Goal: Task Accomplishment & Management: Complete application form

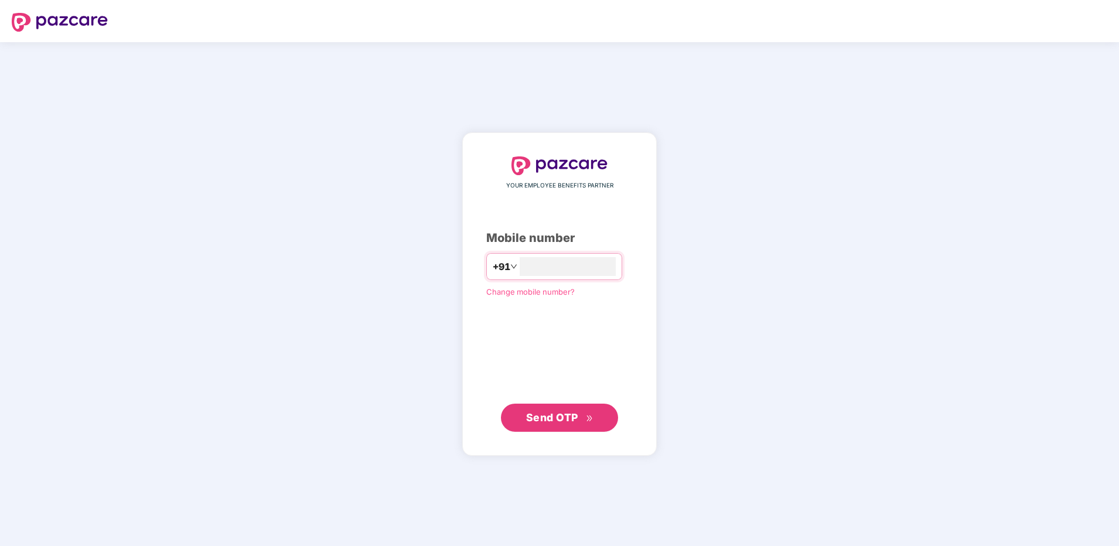
type input "**********"
click at [577, 427] on button "Send OTP" at bounding box center [559, 418] width 117 height 28
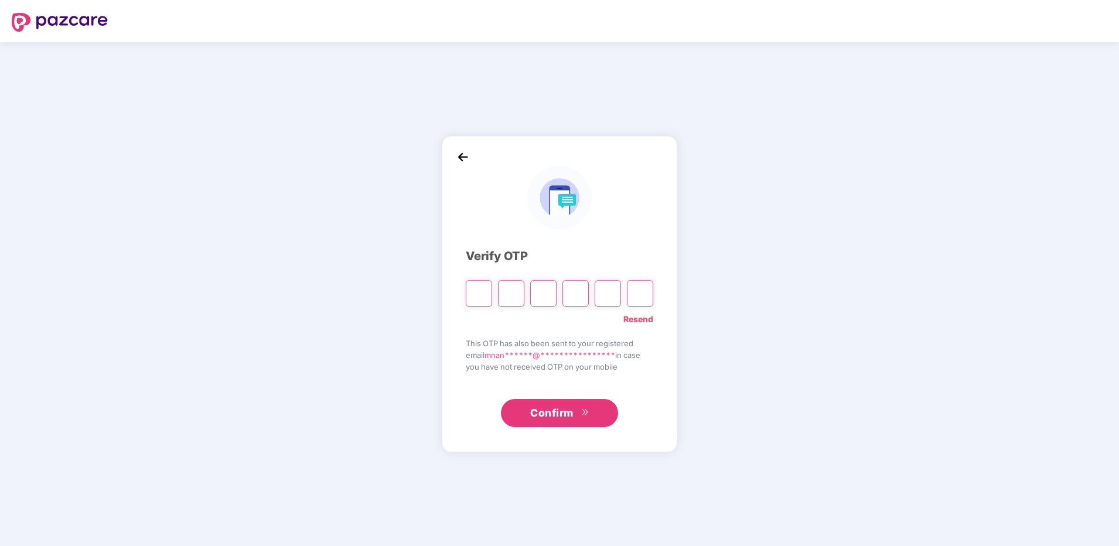
type input "*"
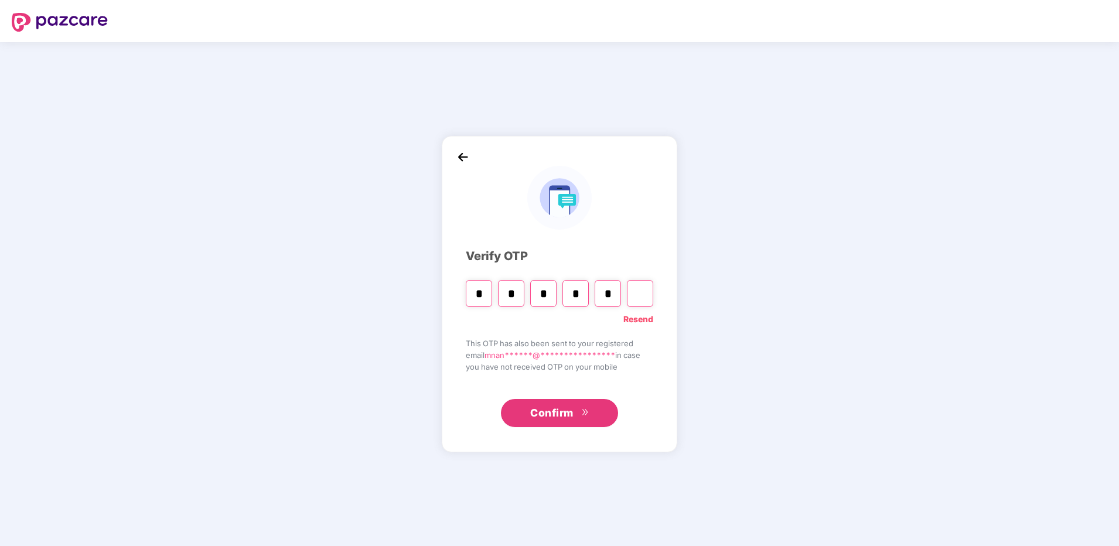
type input "*"
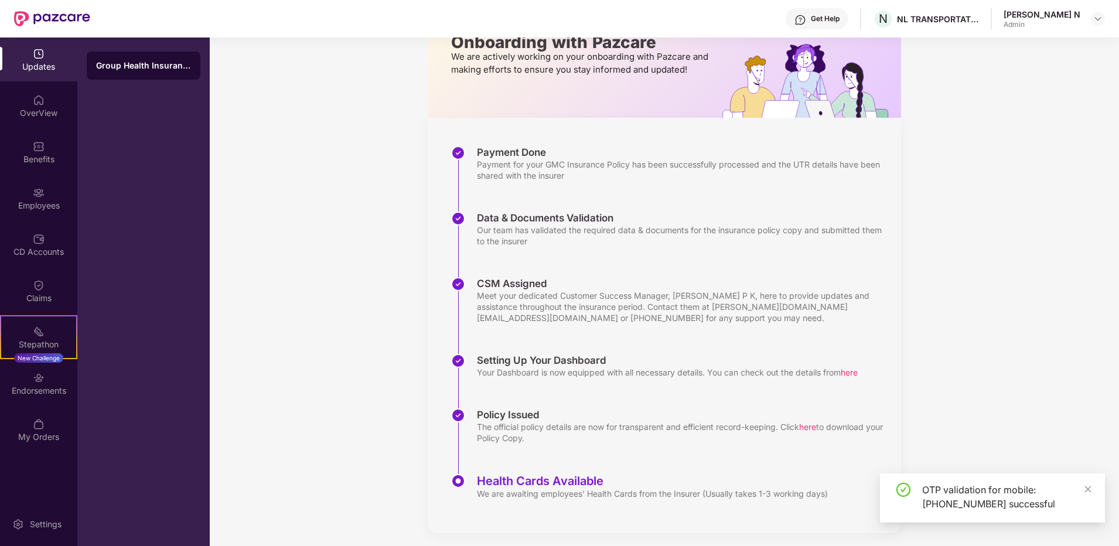
scroll to position [88, 0]
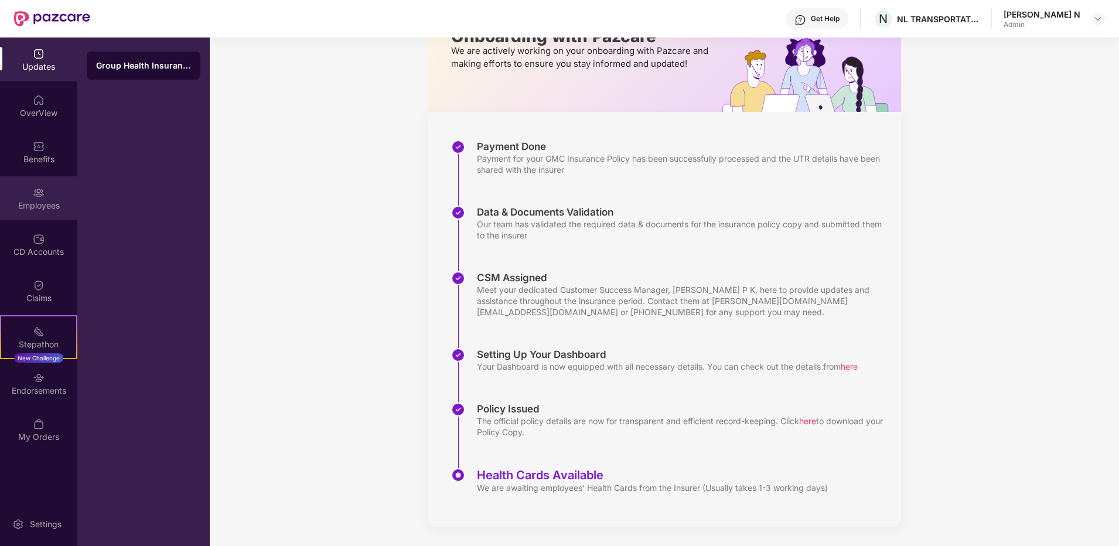
click at [59, 203] on div "Employees" at bounding box center [38, 206] width 77 height 12
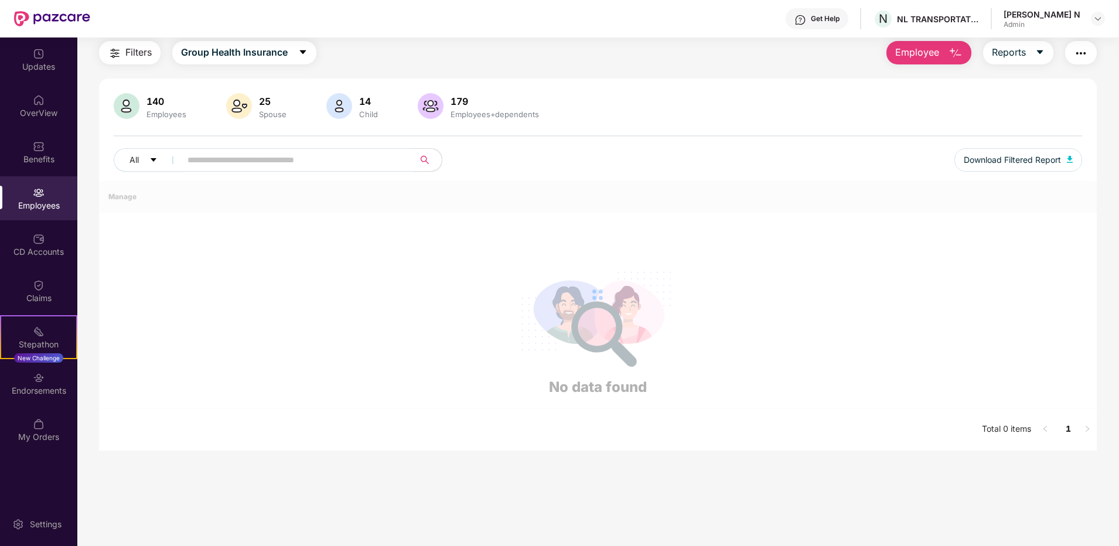
scroll to position [88, 0]
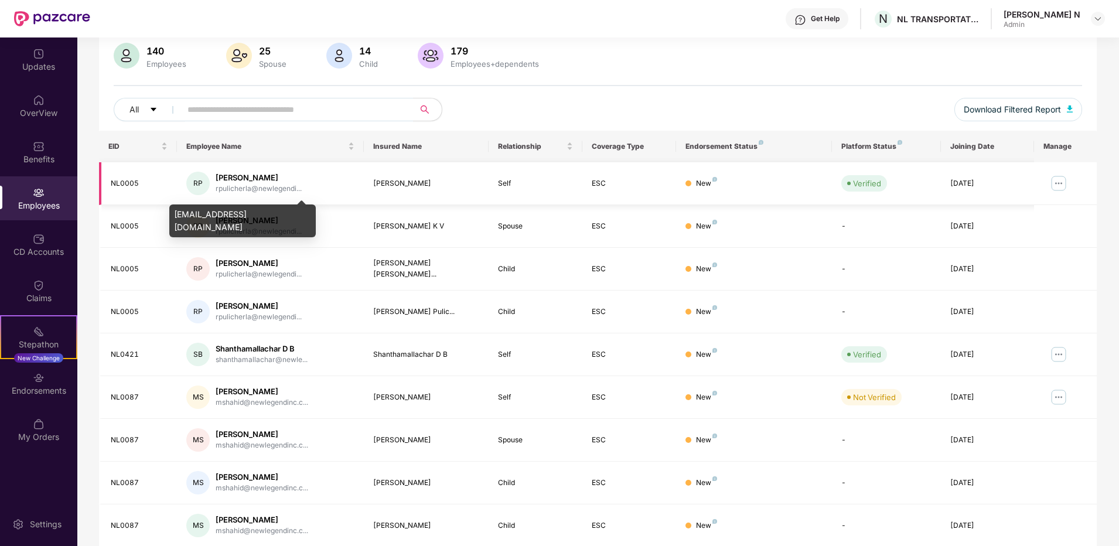
click at [258, 183] on div "rpulicherla@newlegendi..." at bounding box center [259, 188] width 86 height 11
click at [403, 222] on div "[PERSON_NAME] K V" at bounding box center [426, 226] width 106 height 11
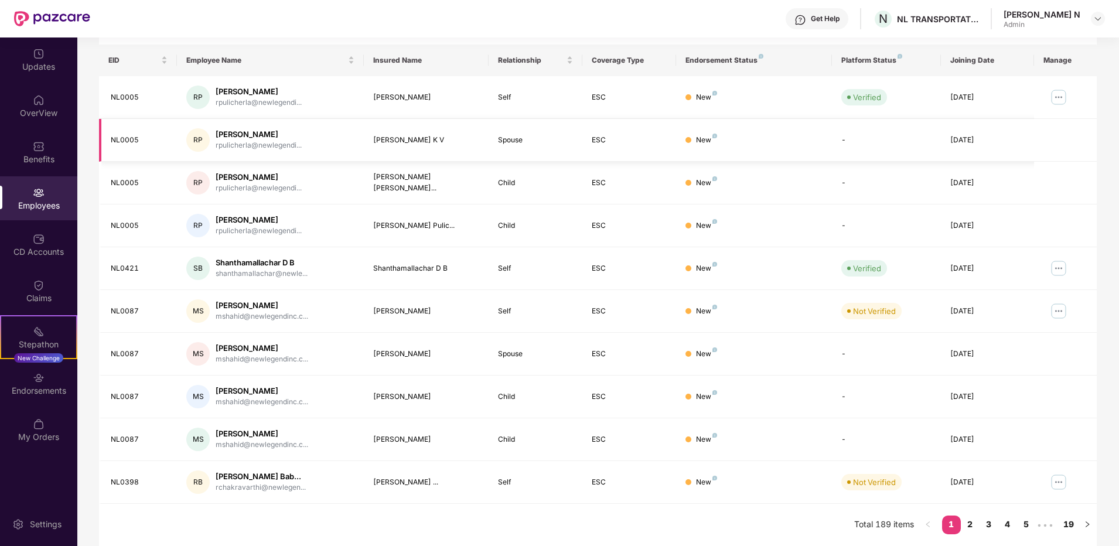
scroll to position [0, 0]
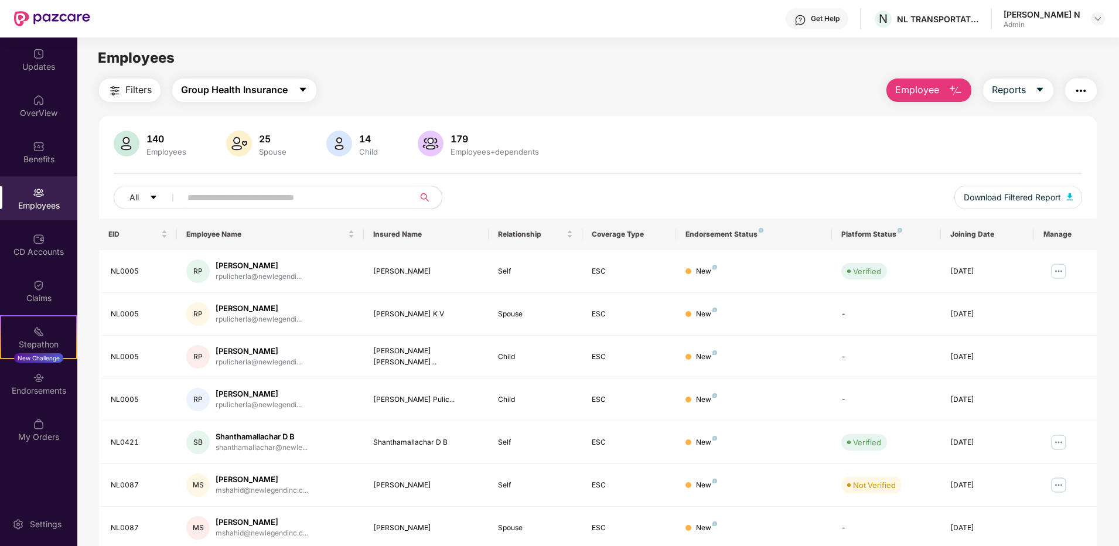
click at [246, 92] on span "Group Health Insurance" at bounding box center [234, 90] width 107 height 15
click at [489, 56] on div "Employees" at bounding box center [597, 58] width 1041 height 22
click at [258, 270] on div "[PERSON_NAME]" at bounding box center [259, 265] width 86 height 11
click at [1056, 266] on img at bounding box center [1059, 271] width 19 height 19
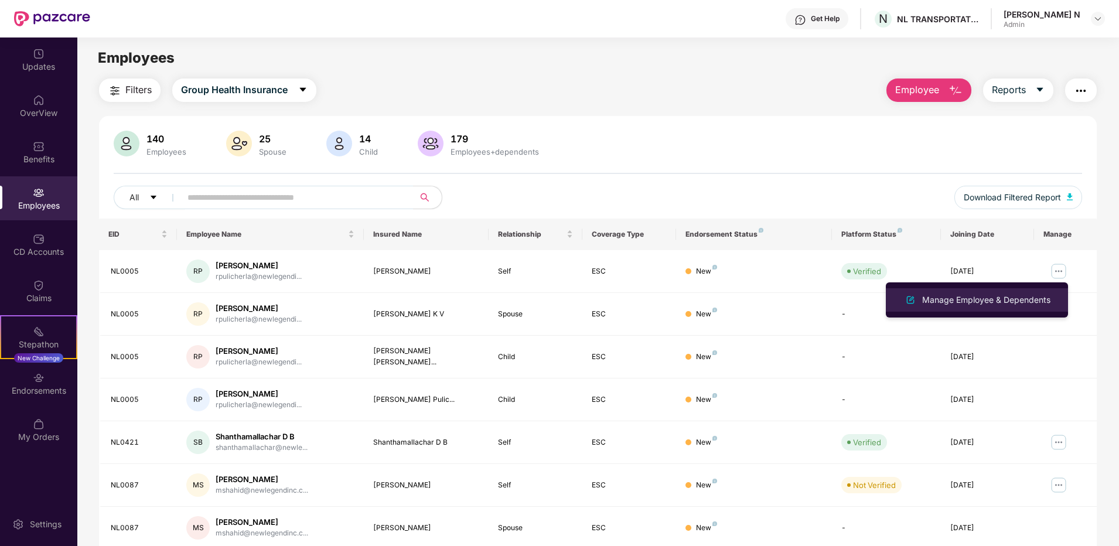
click at [973, 298] on div "Manage Employee & Dependents" at bounding box center [986, 300] width 133 height 13
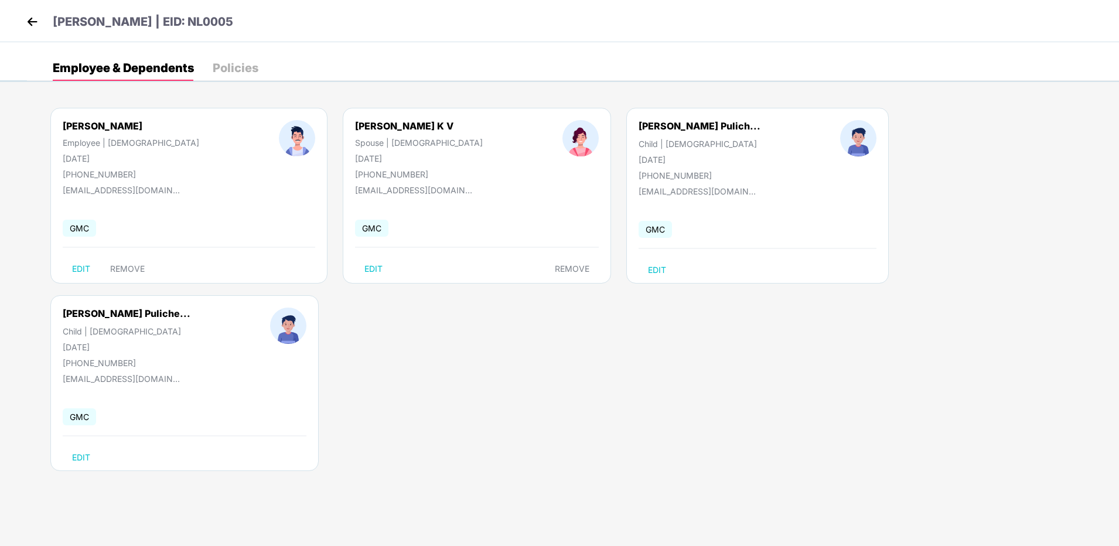
click at [233, 69] on div "Policies" at bounding box center [236, 68] width 46 height 12
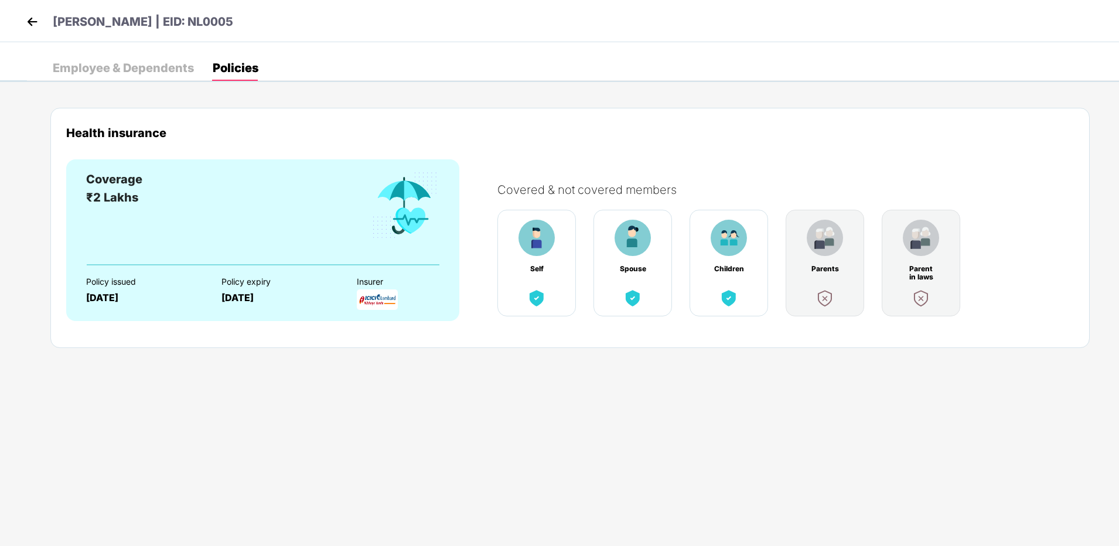
click at [132, 68] on div "Employee & Dependents" at bounding box center [123, 68] width 141 height 12
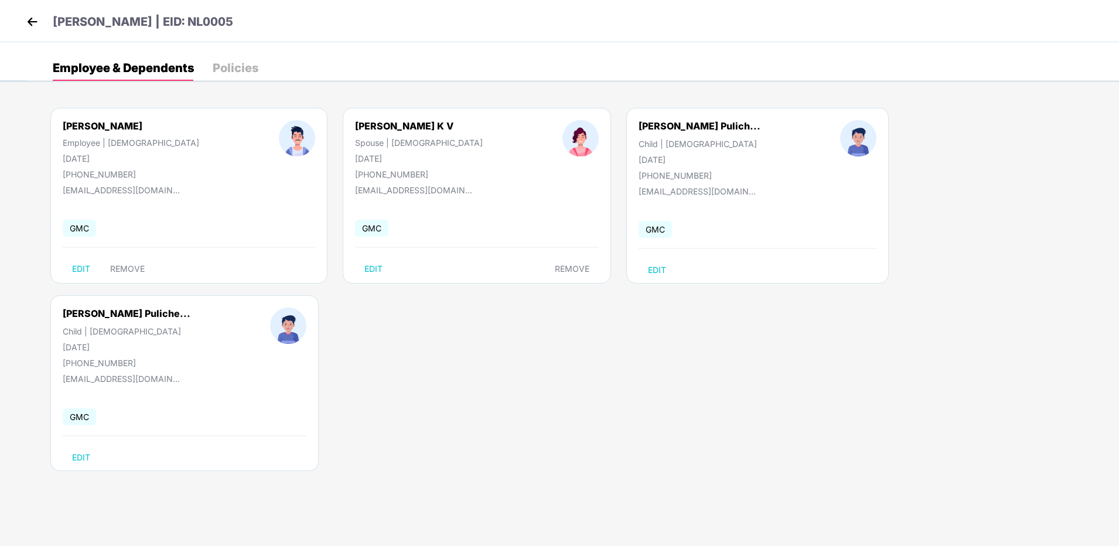
click at [35, 18] on img at bounding box center [32, 22] width 18 height 18
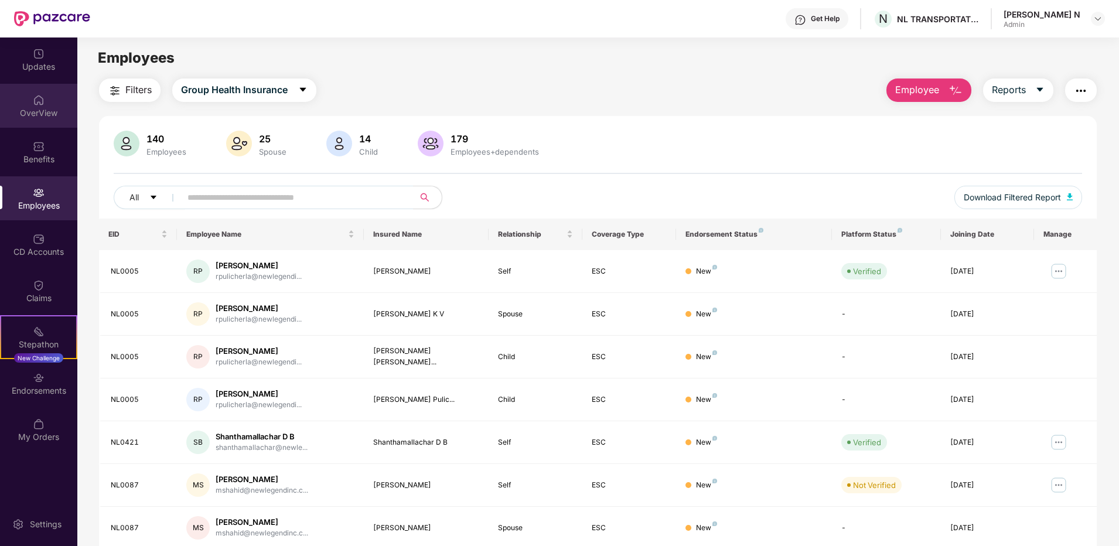
click at [46, 103] on div "OverView" at bounding box center [38, 106] width 77 height 44
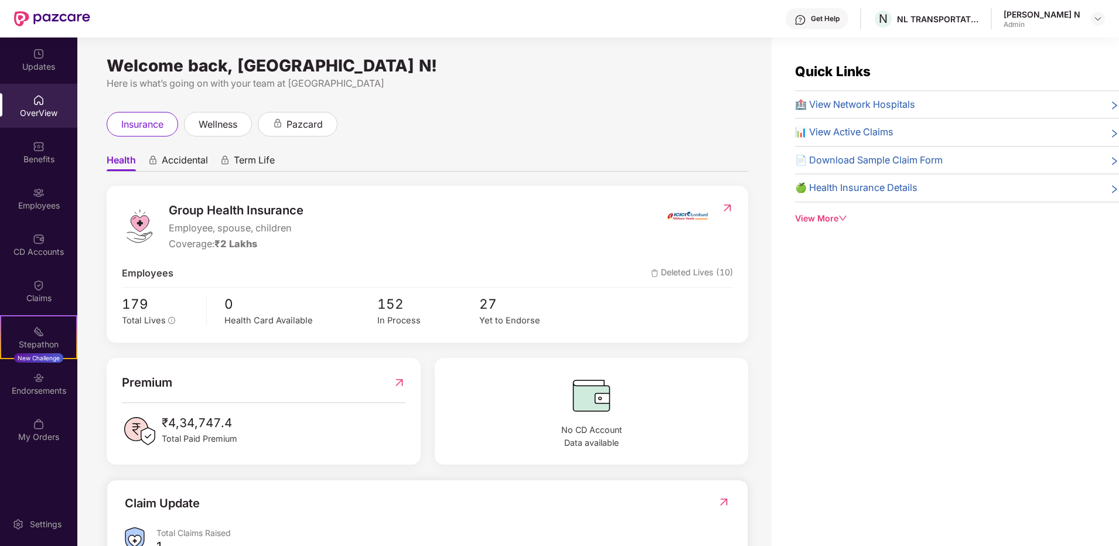
click at [625, 50] on div "Welcome back, [GEOGRAPHIC_DATA] N! Here is what’s going on with your team at Pa…" at bounding box center [424, 299] width 694 height 523
click at [220, 127] on span "wellness" at bounding box center [218, 124] width 39 height 15
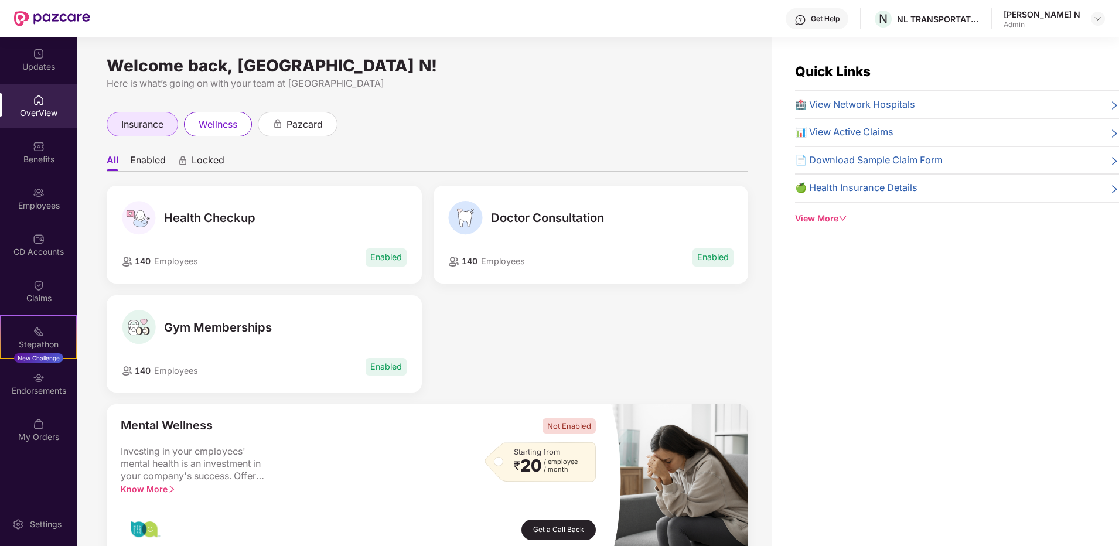
click at [132, 123] on span "insurance" at bounding box center [142, 124] width 42 height 15
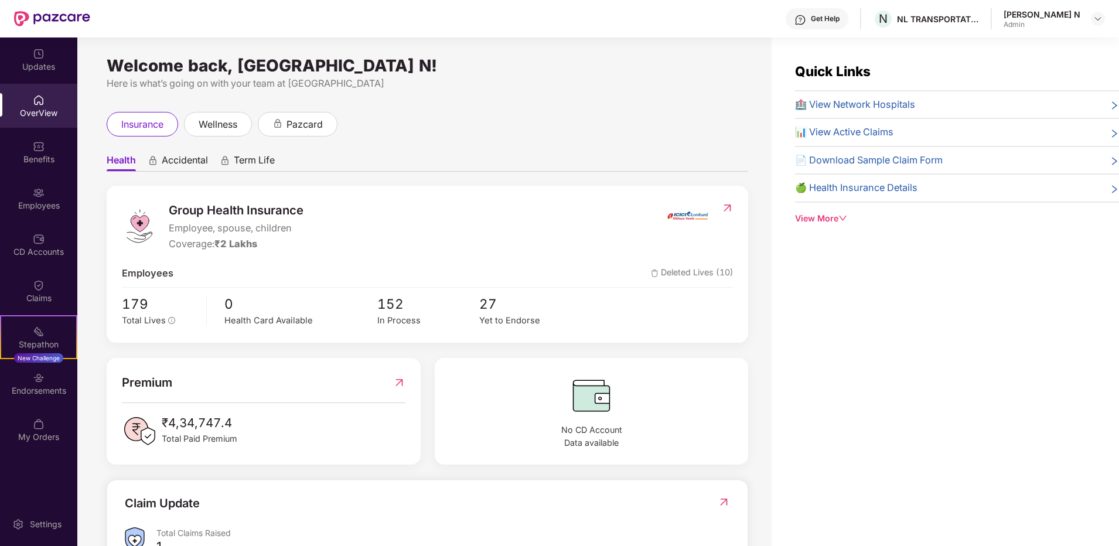
click at [29, 99] on div "OverView" at bounding box center [38, 106] width 77 height 44
click at [39, 206] on div "Employees" at bounding box center [38, 206] width 77 height 12
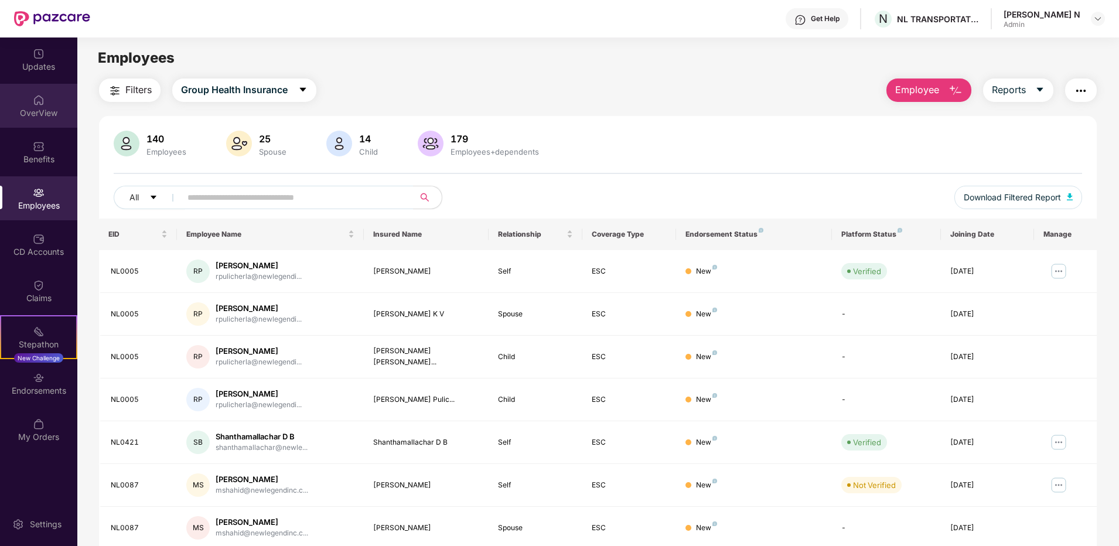
click at [33, 103] on img at bounding box center [39, 100] width 12 height 12
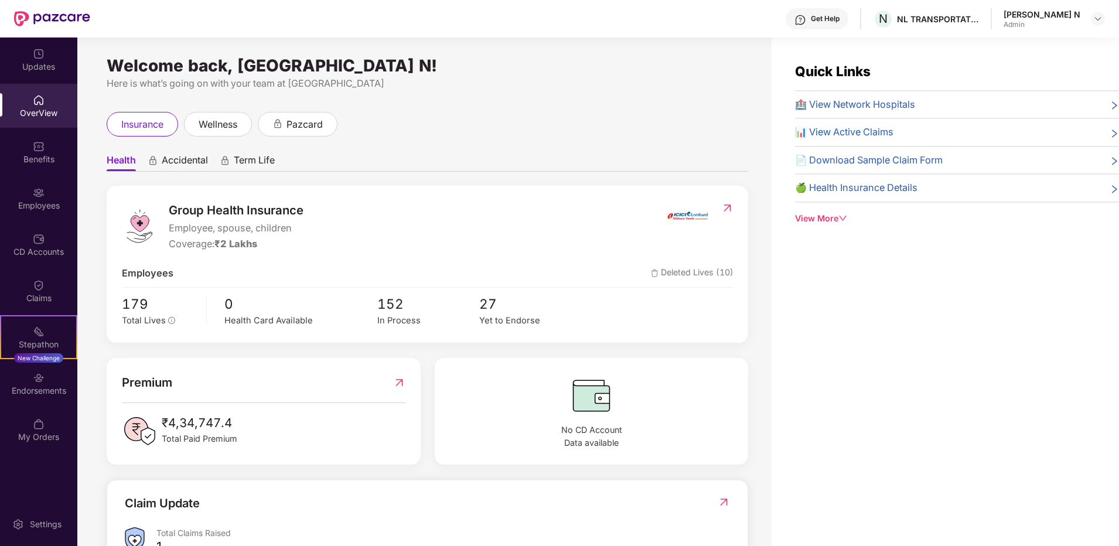
click at [179, 156] on span "Accidental" at bounding box center [185, 162] width 46 height 17
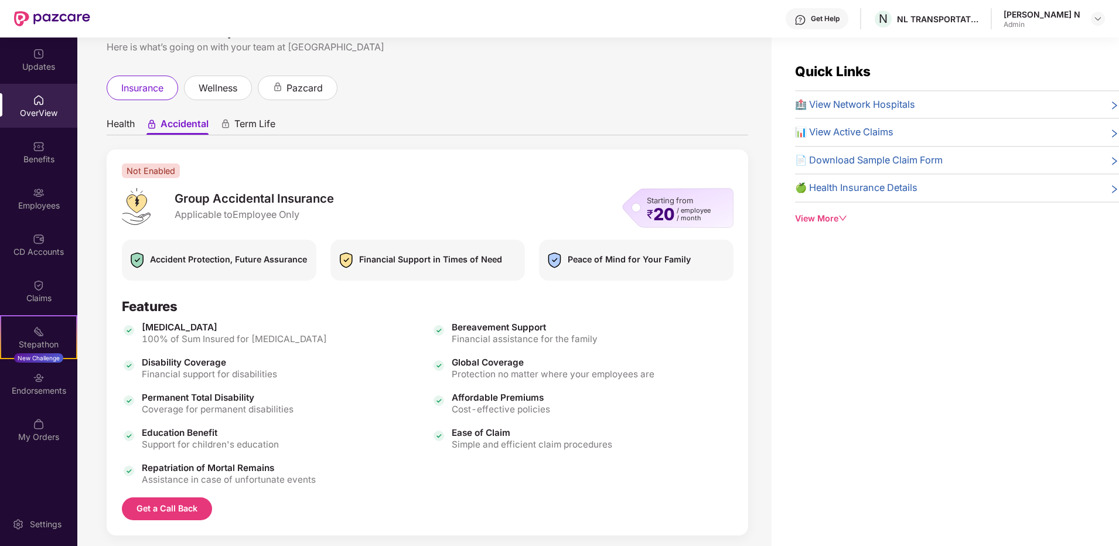
scroll to position [53, 0]
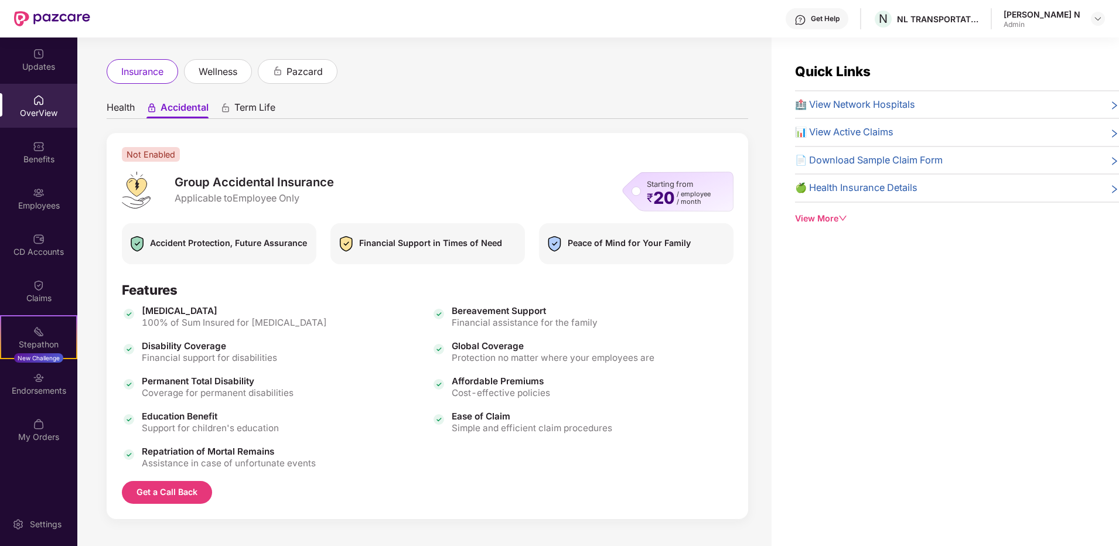
click at [272, 111] on span "Term Life" at bounding box center [254, 109] width 41 height 17
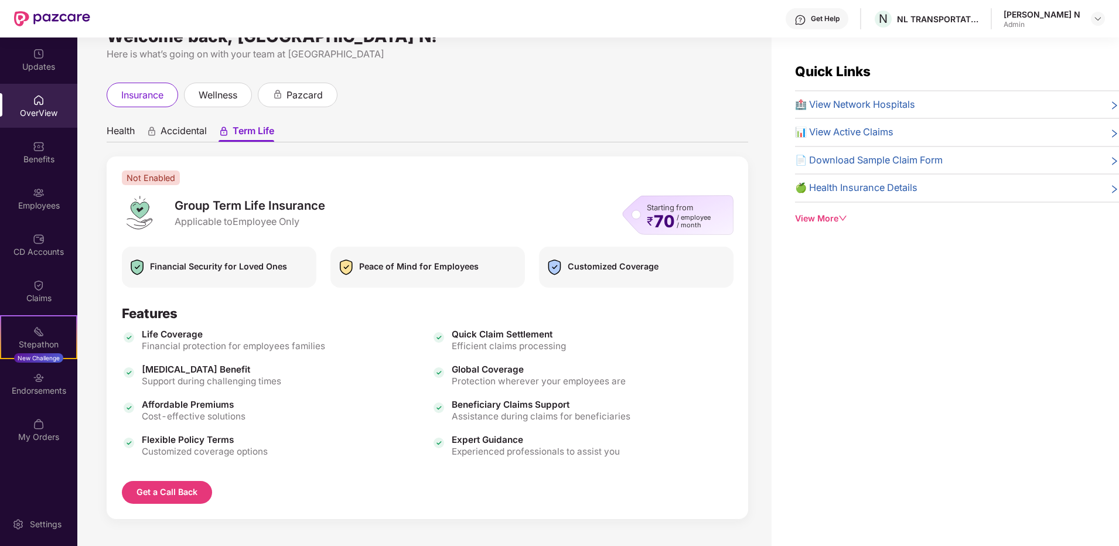
click at [120, 131] on span "Health" at bounding box center [121, 133] width 28 height 17
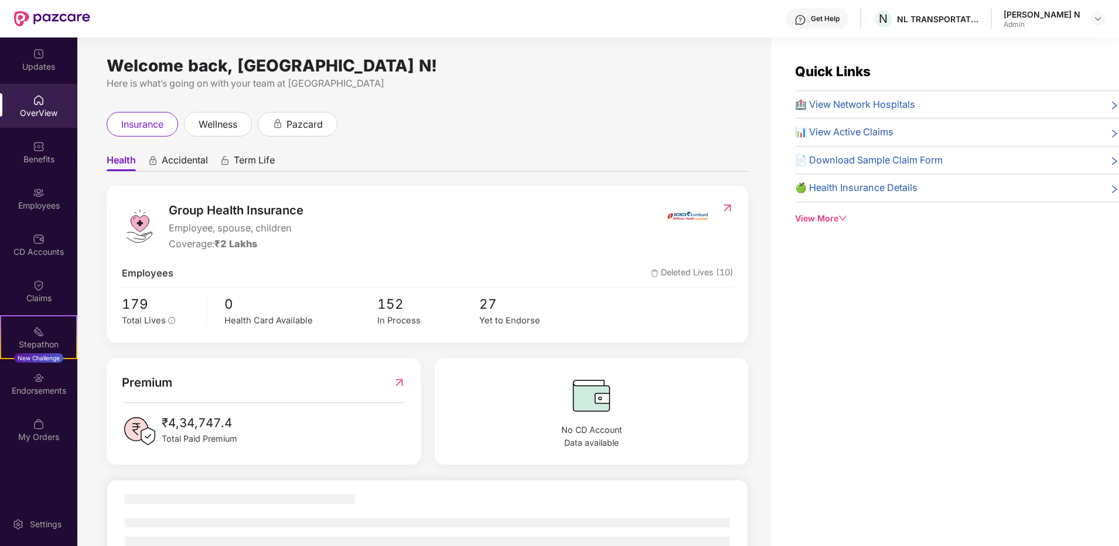
click at [550, 104] on div "Welcome back, [GEOGRAPHIC_DATA] N! Here is what’s going on with your team at Pa…" at bounding box center [424, 299] width 694 height 523
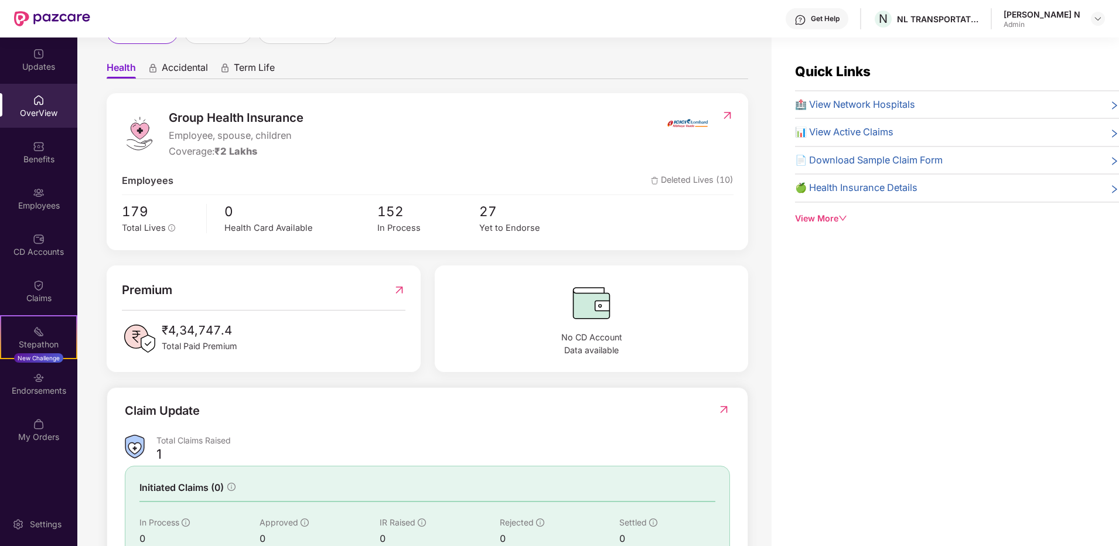
scroll to position [187, 0]
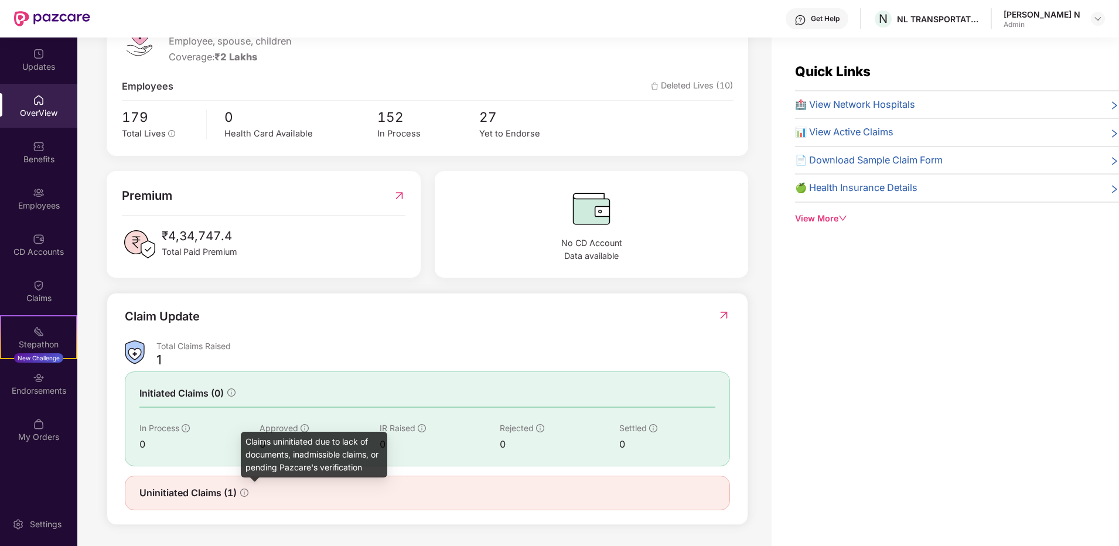
click at [246, 496] on icon "info-circle" at bounding box center [244, 493] width 8 height 8
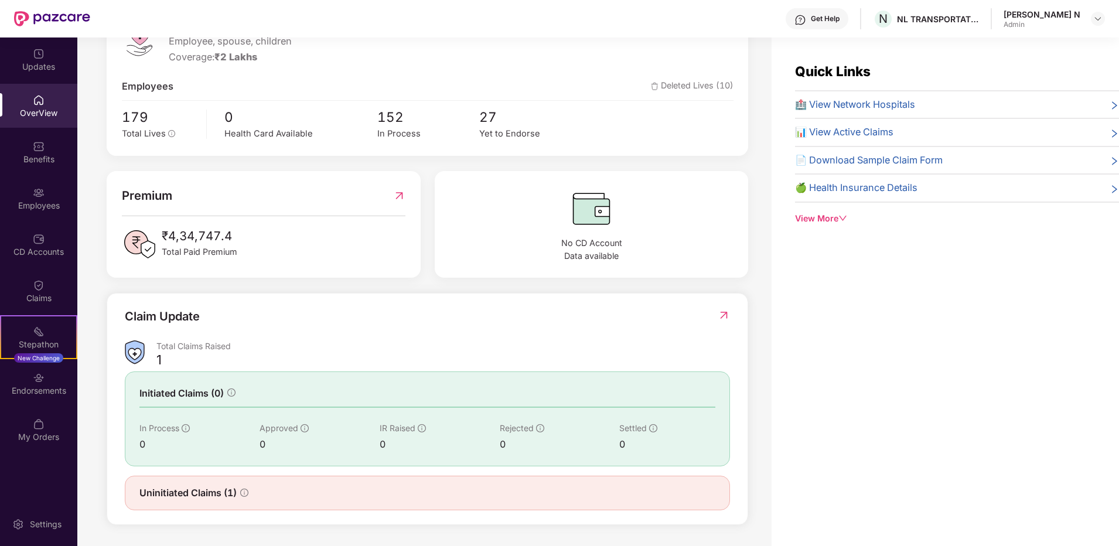
scroll to position [0, 0]
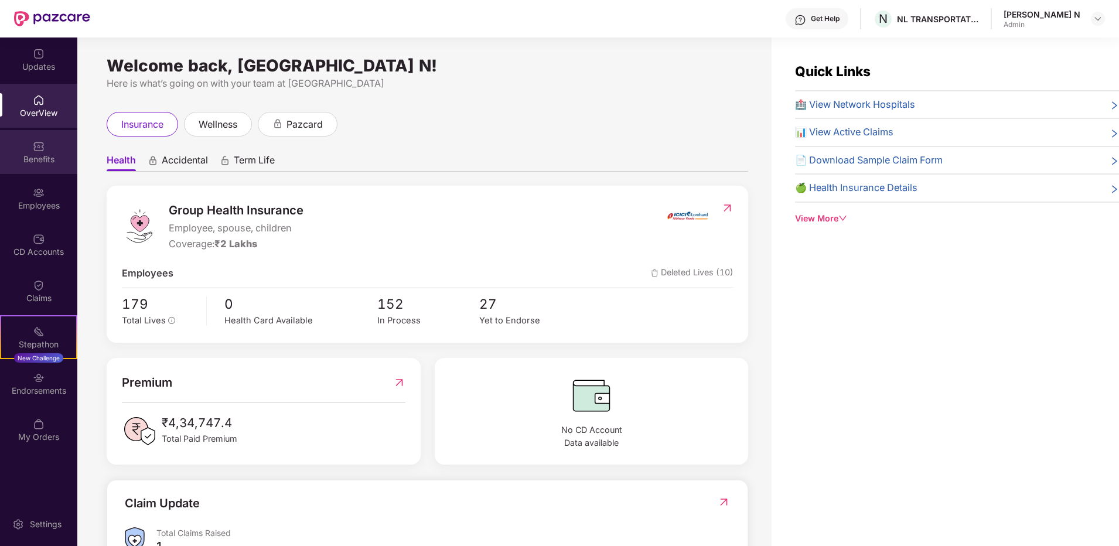
click at [48, 145] on div "Benefits" at bounding box center [38, 152] width 77 height 44
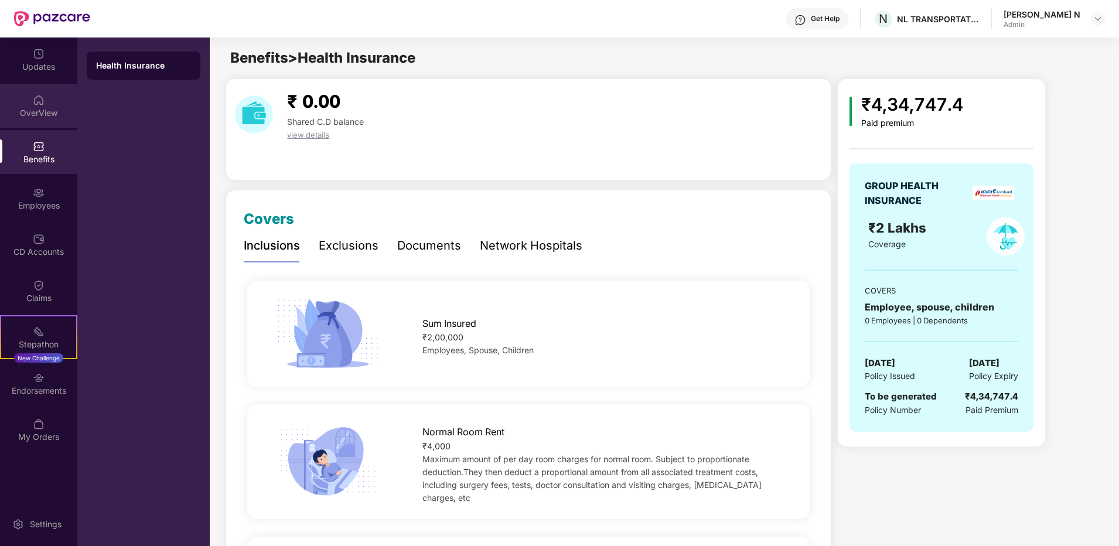
click at [35, 112] on div "OverView" at bounding box center [38, 113] width 77 height 12
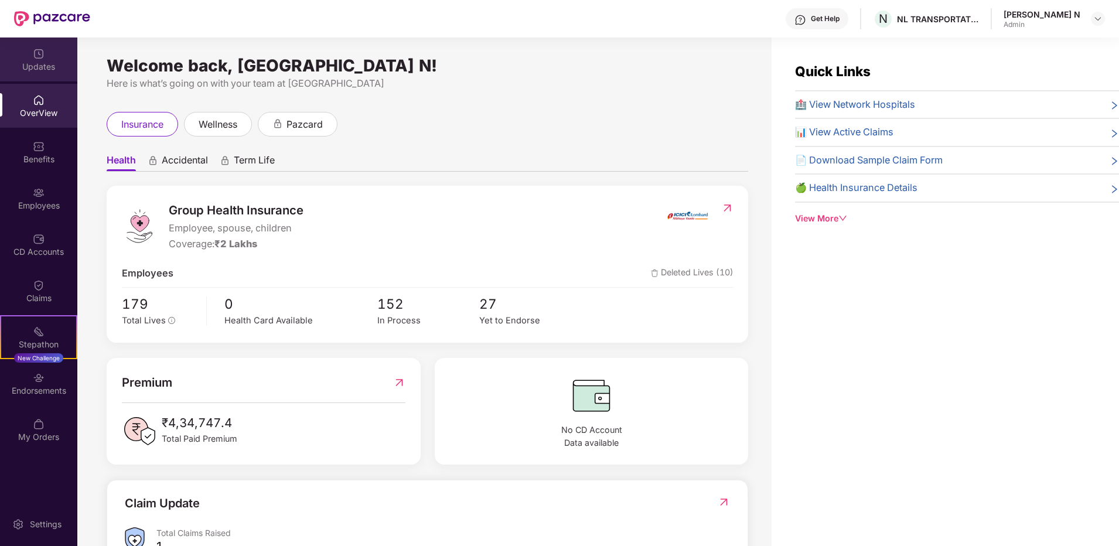
click at [36, 74] on div "Updates" at bounding box center [38, 60] width 77 height 44
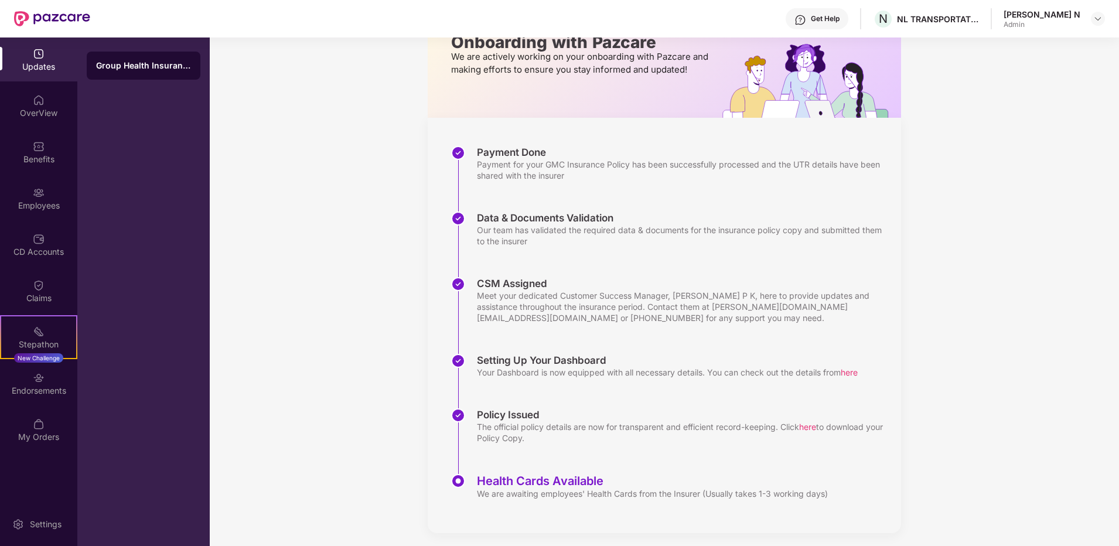
scroll to position [88, 0]
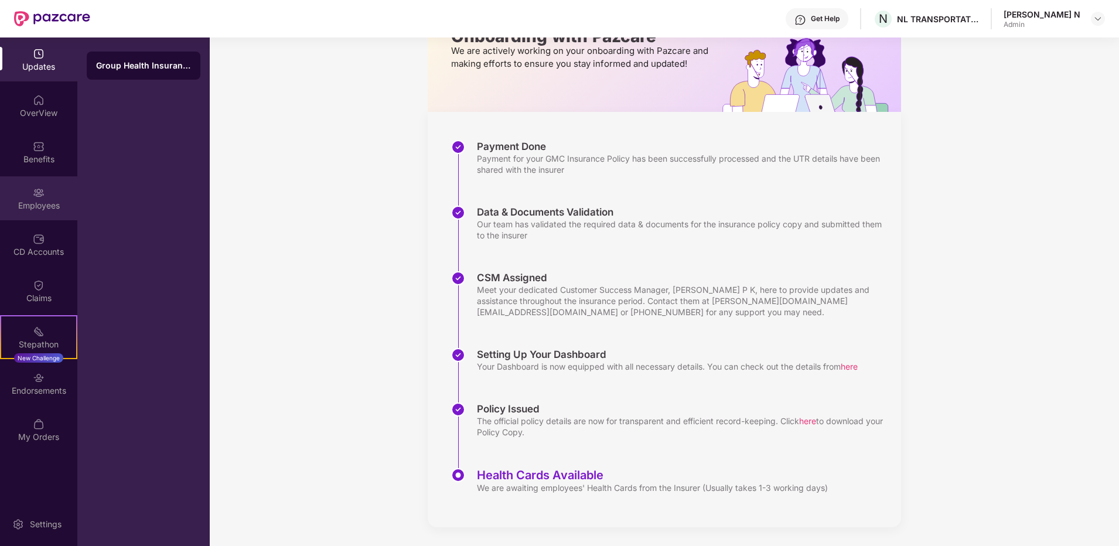
click at [43, 202] on div "Employees" at bounding box center [38, 206] width 77 height 12
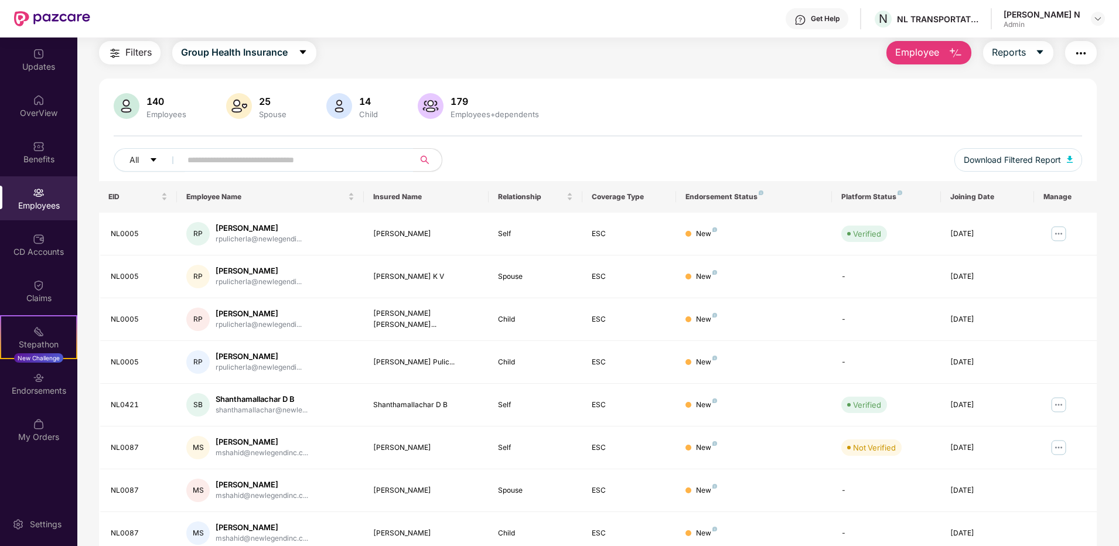
scroll to position [88, 0]
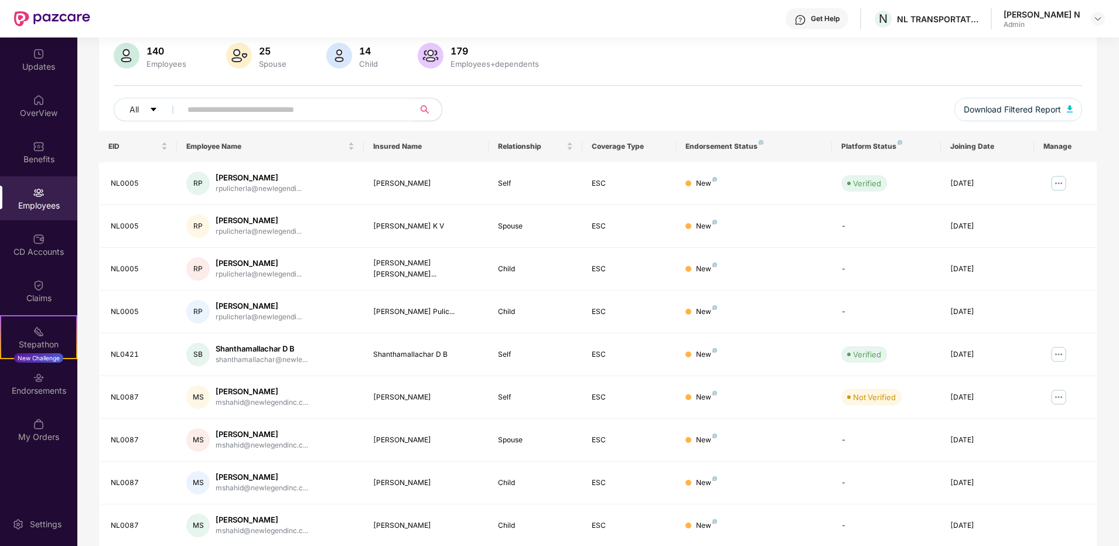
click at [586, 92] on div "140 Employees 25 Spouse 14 Child 179 Employees+dependents All Download Filtered…" at bounding box center [598, 87] width 998 height 88
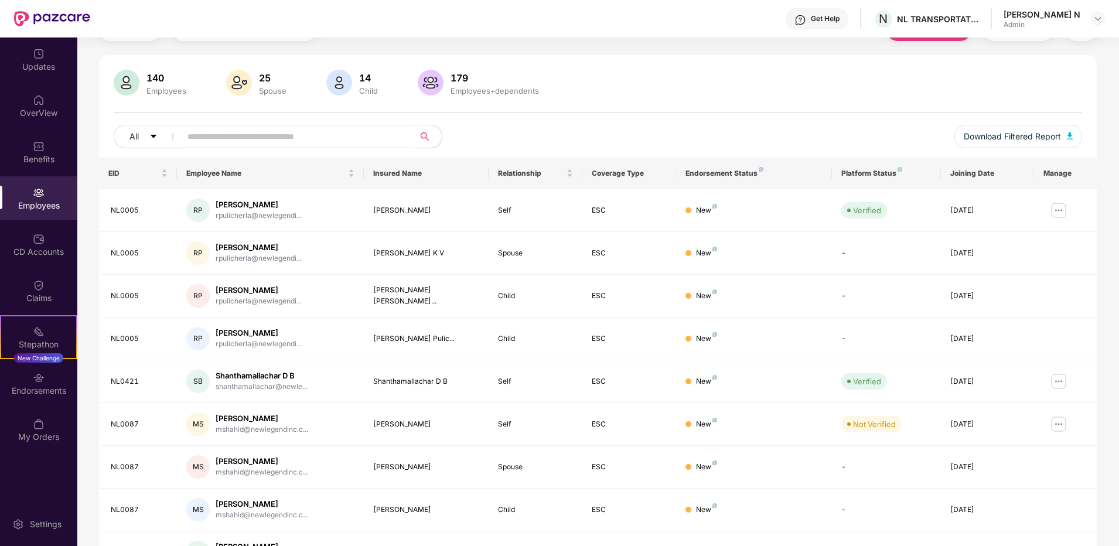
scroll to position [117, 0]
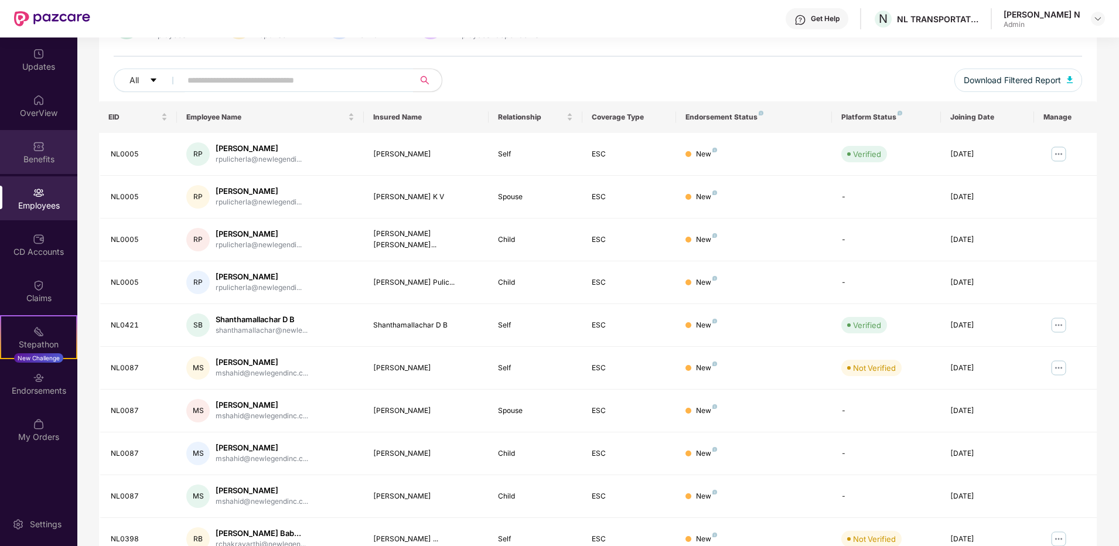
click at [36, 146] on img at bounding box center [39, 147] width 12 height 12
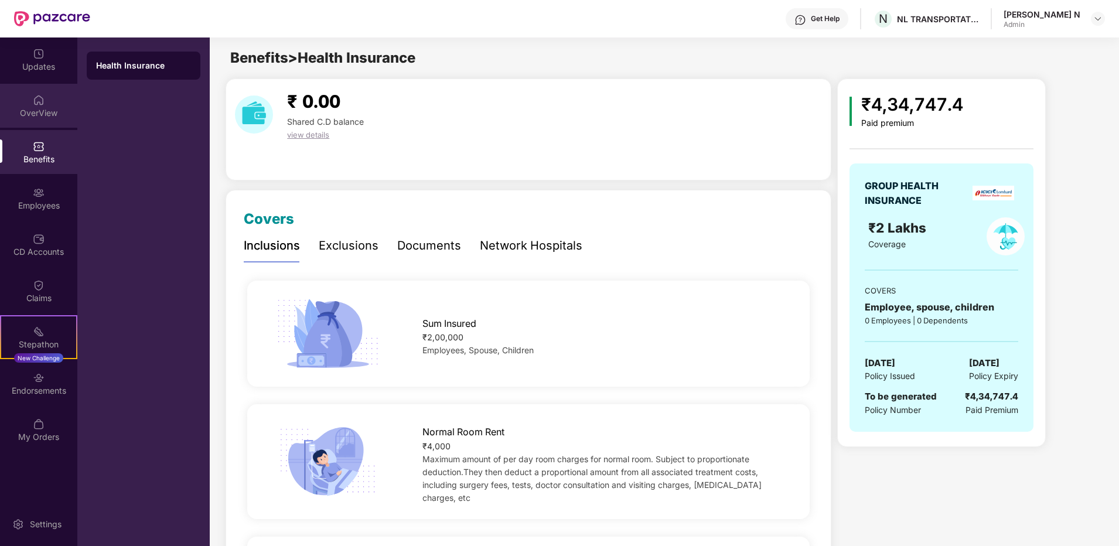
click at [36, 112] on div "OverView" at bounding box center [38, 113] width 77 height 12
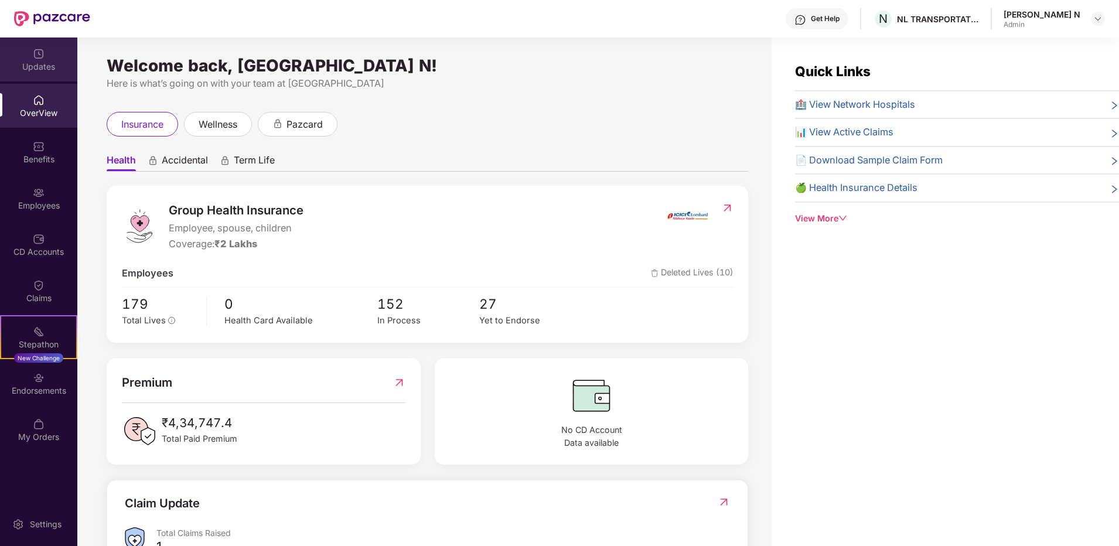
click at [35, 56] on img at bounding box center [39, 54] width 12 height 12
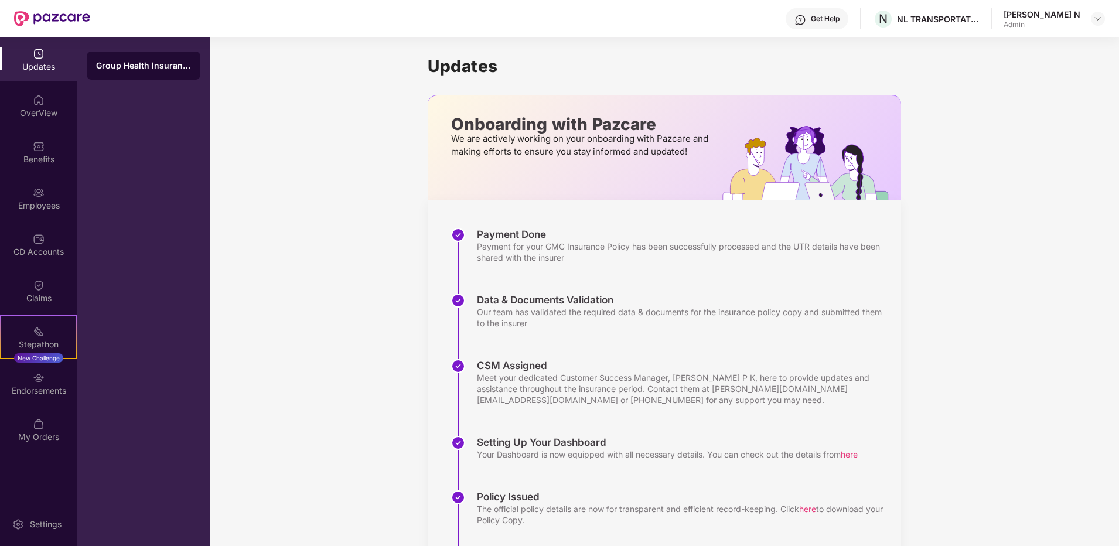
scroll to position [88, 0]
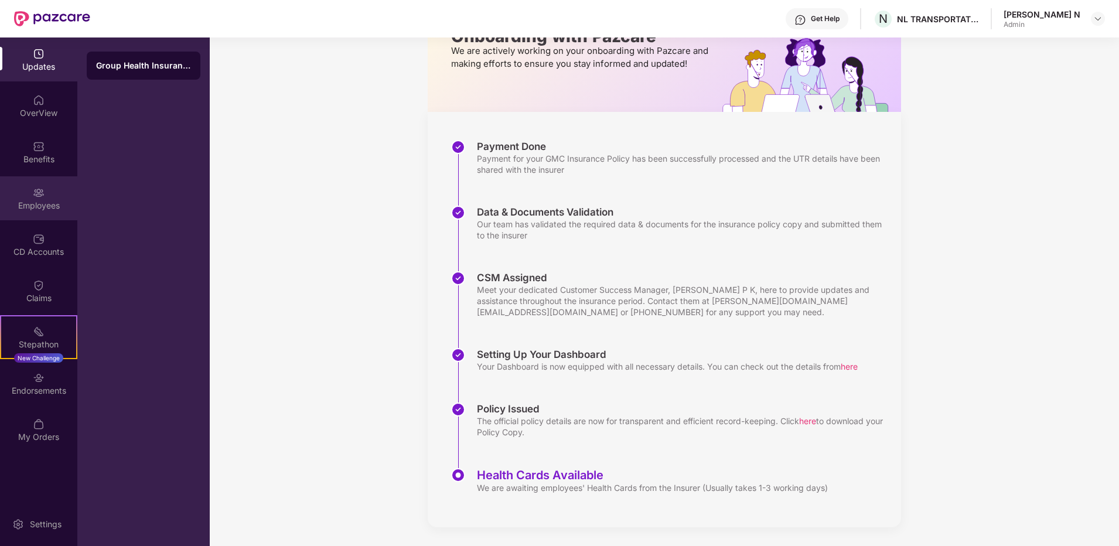
click at [36, 207] on div "Employees" at bounding box center [38, 206] width 77 height 12
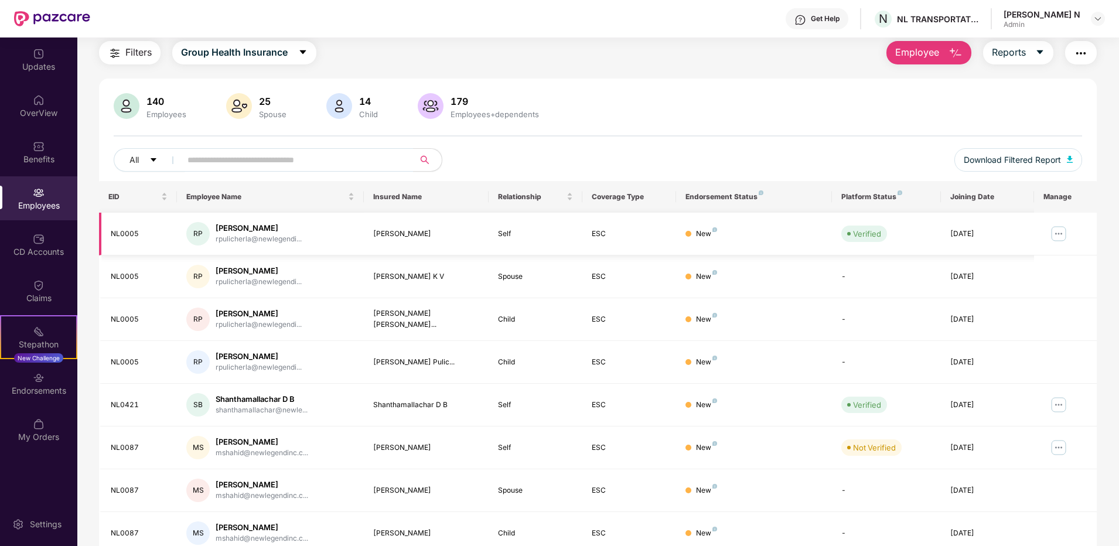
scroll to position [88, 0]
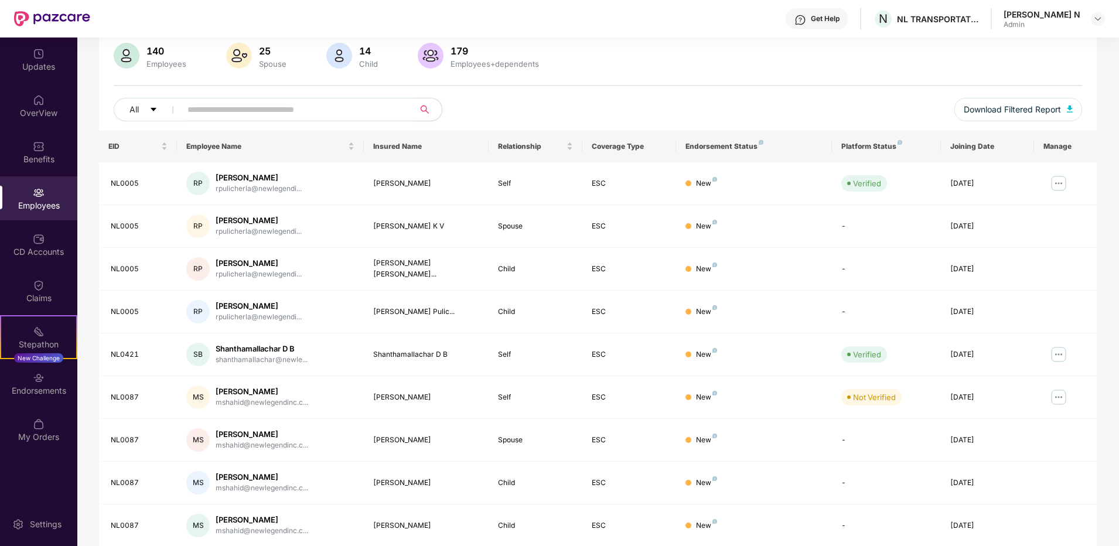
click at [258, 114] on input "text" at bounding box center [293, 110] width 210 height 18
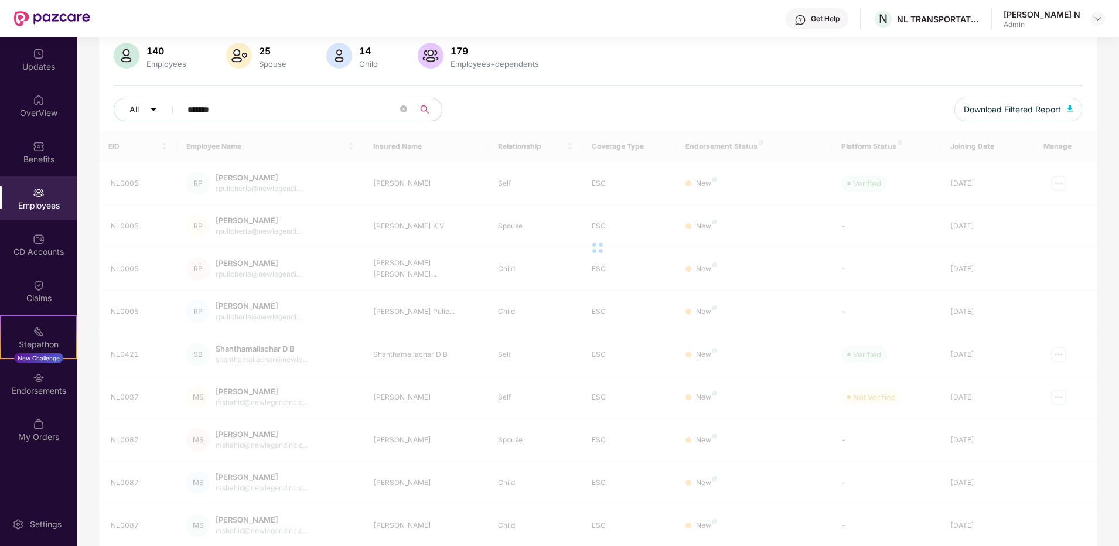
scroll to position [38, 0]
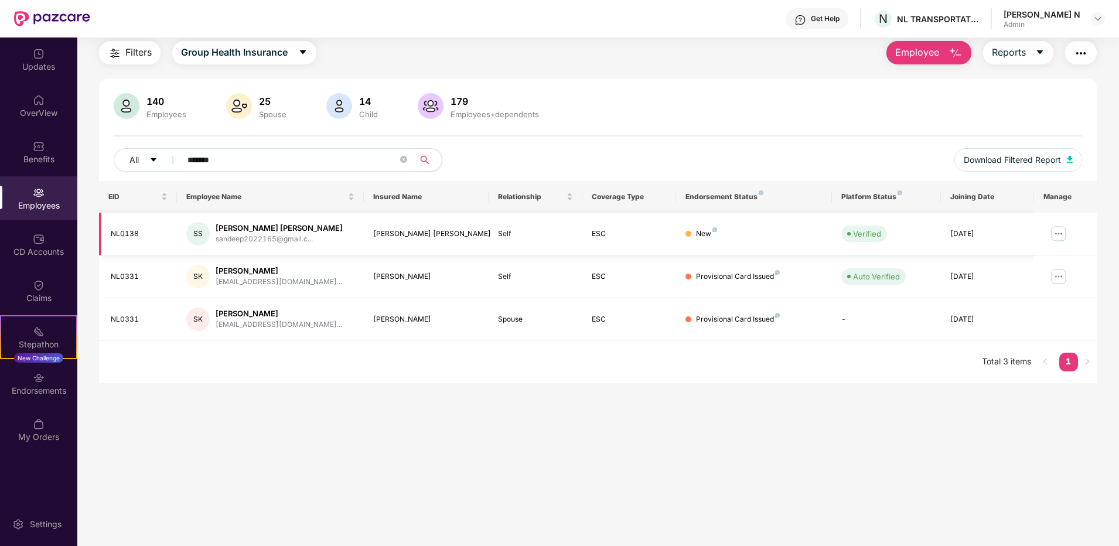
type input "*******"
click at [281, 231] on div "[PERSON_NAME] [PERSON_NAME]" at bounding box center [279, 228] width 127 height 11
click at [1060, 230] on img at bounding box center [1059, 233] width 19 height 19
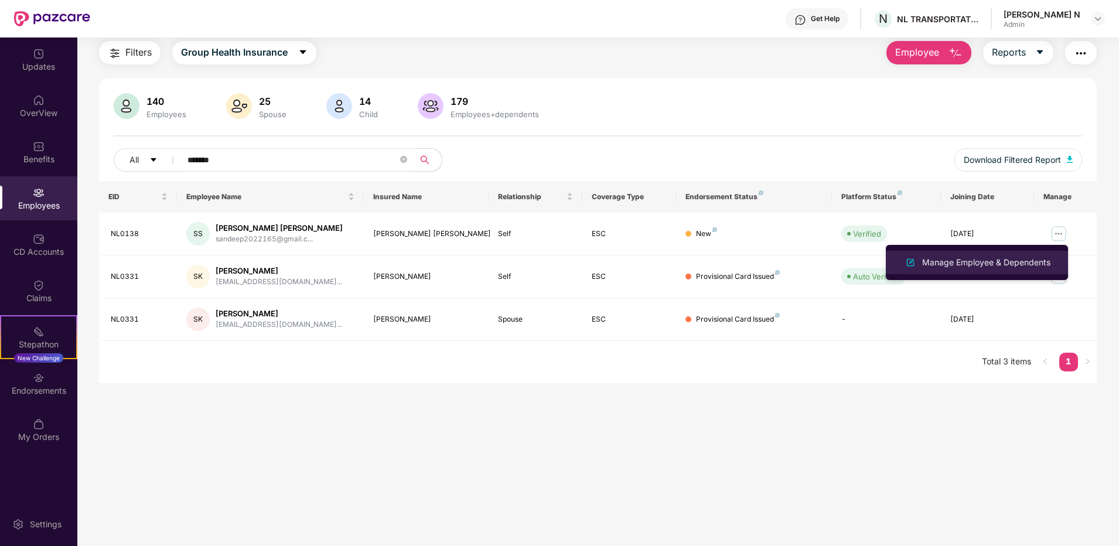
click at [1026, 260] on div "Manage Employee & Dependents" at bounding box center [986, 262] width 133 height 13
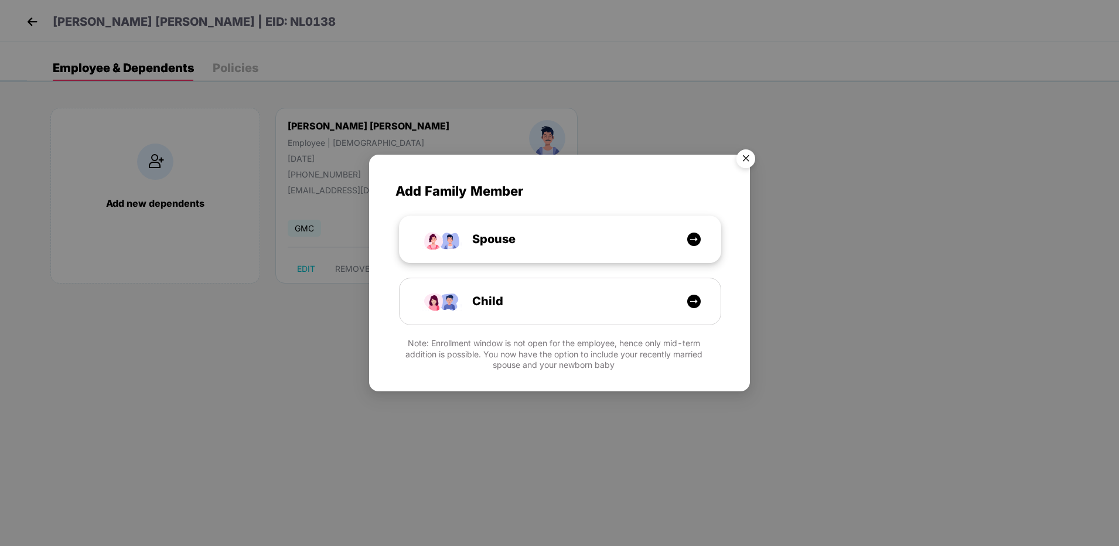
click at [588, 237] on div "Spouse" at bounding box center [566, 239] width 241 height 18
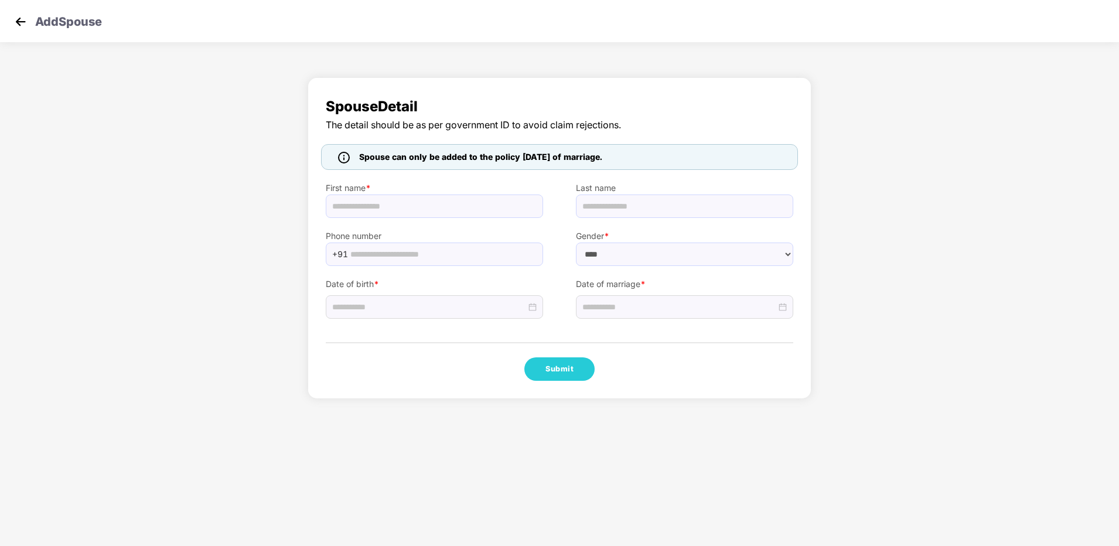
select select "******"
click at [344, 159] on img at bounding box center [344, 158] width 12 height 12
click at [656, 304] on input at bounding box center [679, 307] width 194 height 13
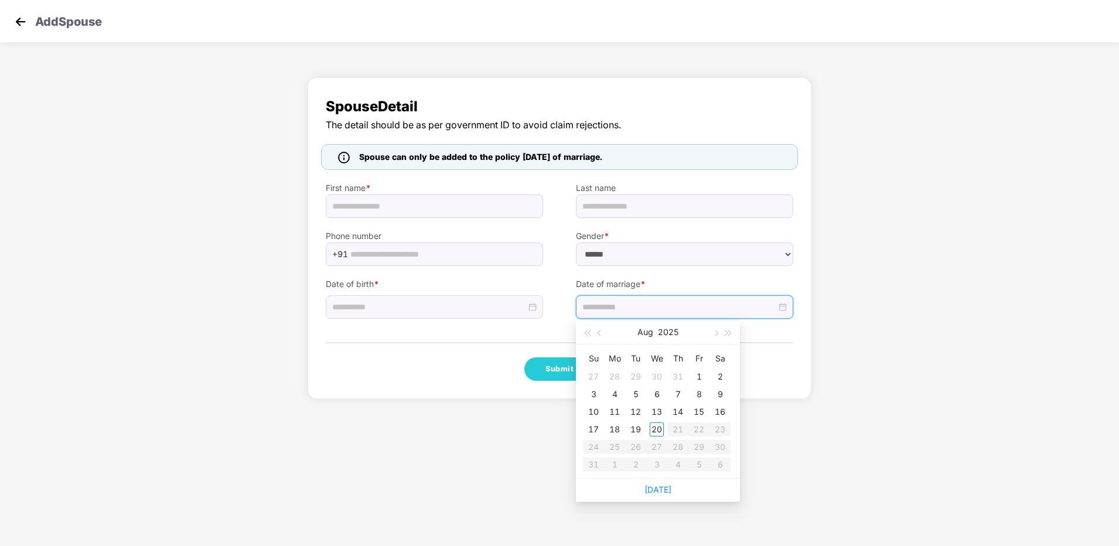
type input "**********"
click at [600, 335] on span "button" at bounding box center [601, 334] width 6 height 6
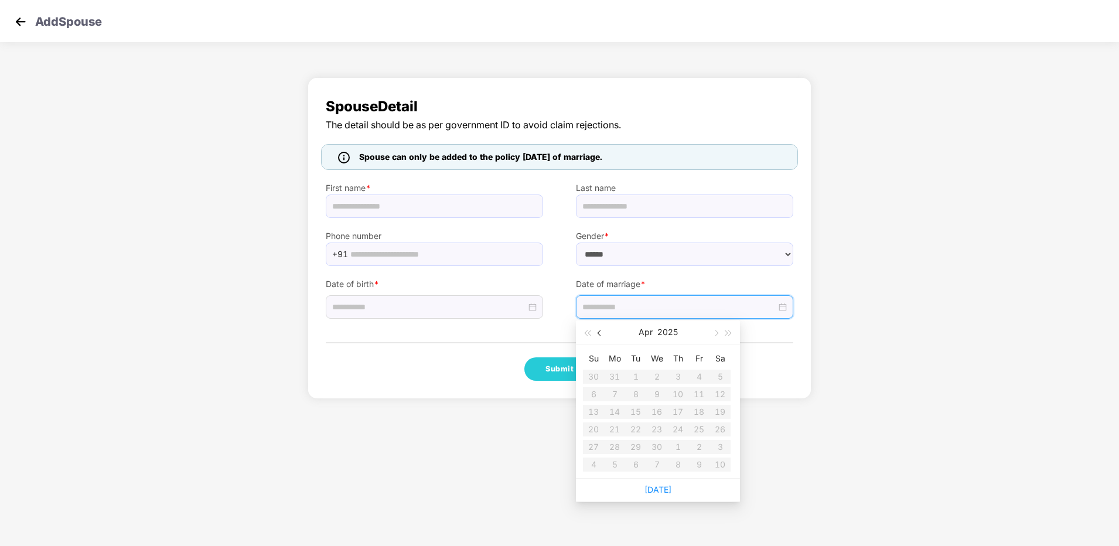
click at [600, 335] on span "button" at bounding box center [601, 334] width 6 height 6
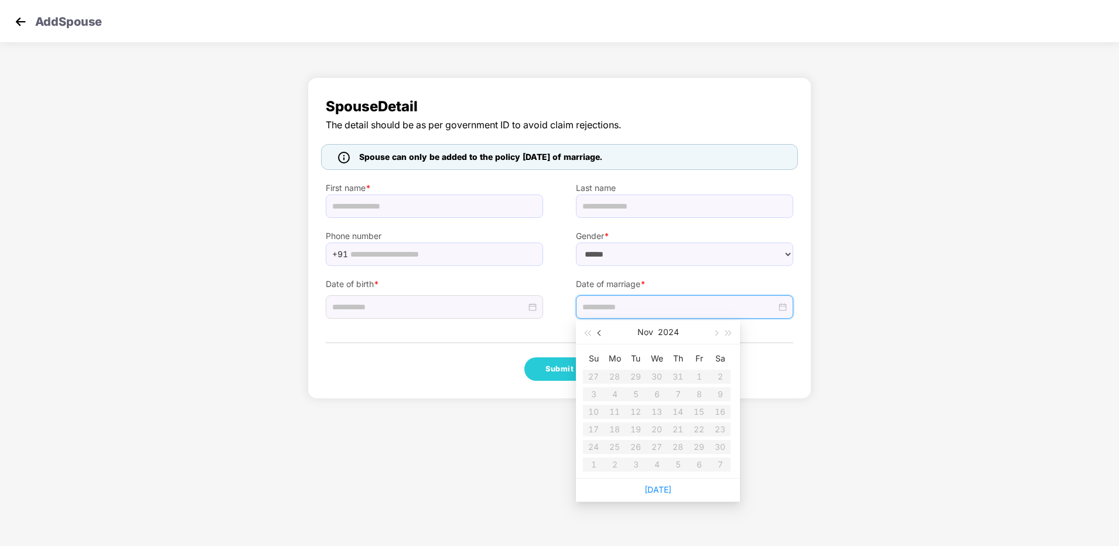
click at [600, 335] on span "button" at bounding box center [601, 334] width 6 height 6
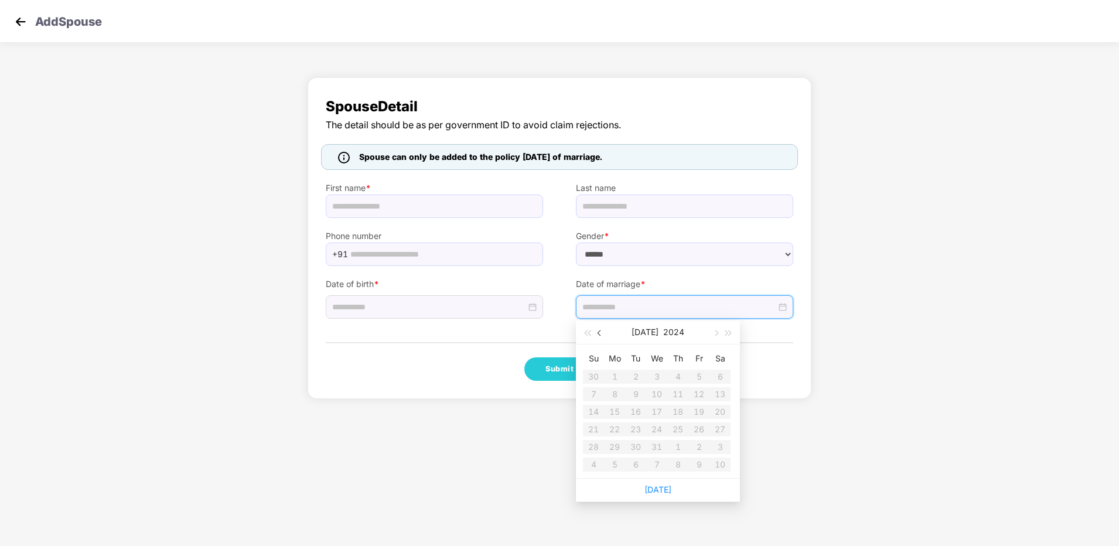
click at [600, 335] on span "button" at bounding box center [601, 334] width 6 height 6
click at [590, 335] on span "button" at bounding box center [587, 334] width 6 height 6
click at [622, 381] on table "Su Mo Tu We Th Fr Sa 26 27 28 29 30 31 1 2 3 4 5 6 7 8 9 10 11 12 13 14 15 16 1…" at bounding box center [657, 411] width 148 height 124
click at [615, 374] on table "Su Mo Tu We Th Fr Sa 26 27 28 29 30 31 1 2 3 4 5 6 7 8 9 10 11 12 13 14 15 16 1…" at bounding box center [657, 411] width 148 height 124
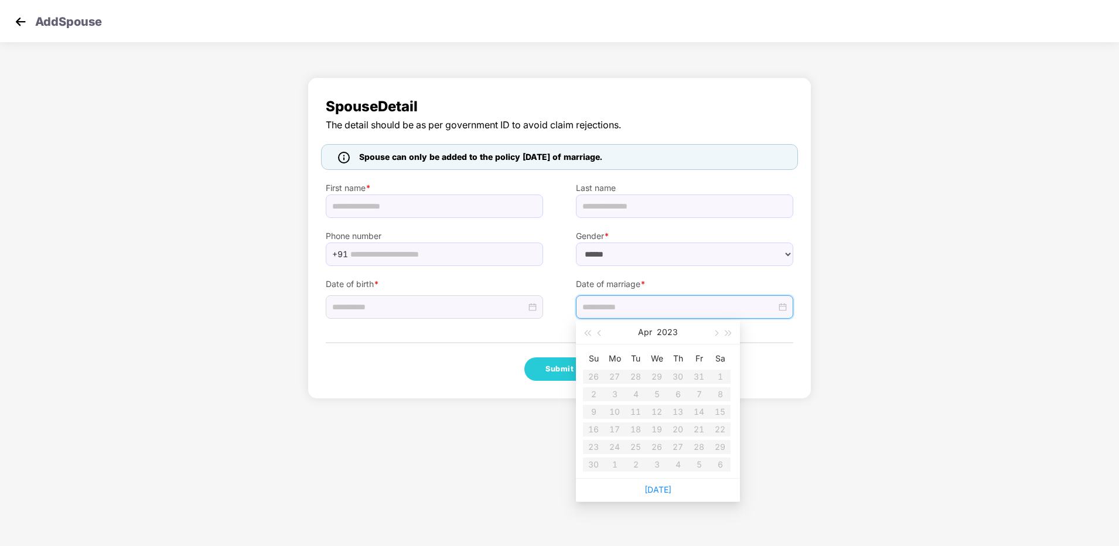
click at [615, 374] on table "Su Mo Tu We Th Fr Sa 26 27 28 29 30 31 1 2 3 4 5 6 7 8 9 10 11 12 13 14 15 16 1…" at bounding box center [657, 411] width 148 height 124
click at [495, 373] on div "Submit" at bounding box center [560, 368] width 468 height 23
